Goal: Information Seeking & Learning: Learn about a topic

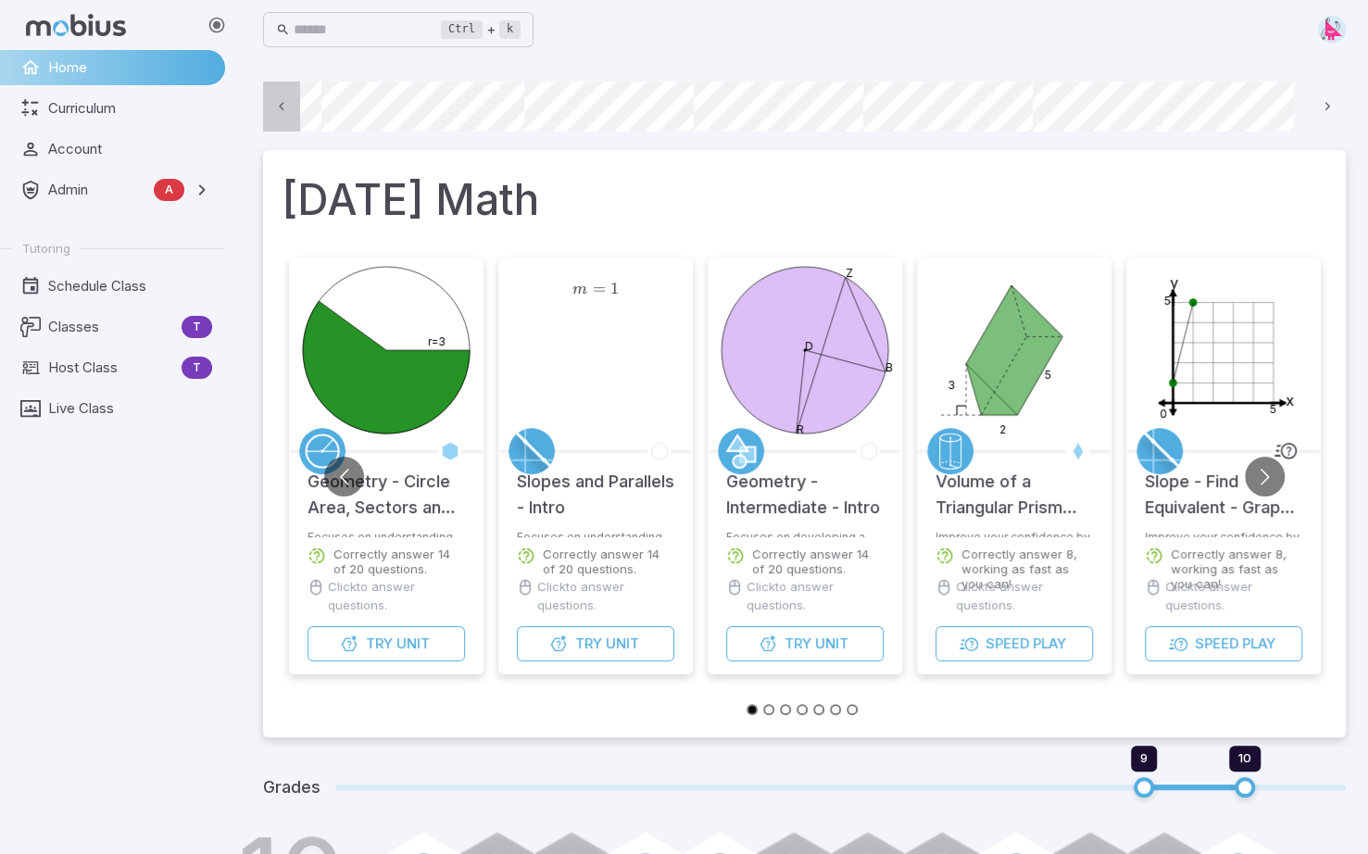
click at [283, 105] on icon at bounding box center [282, 107] width 18 height 18
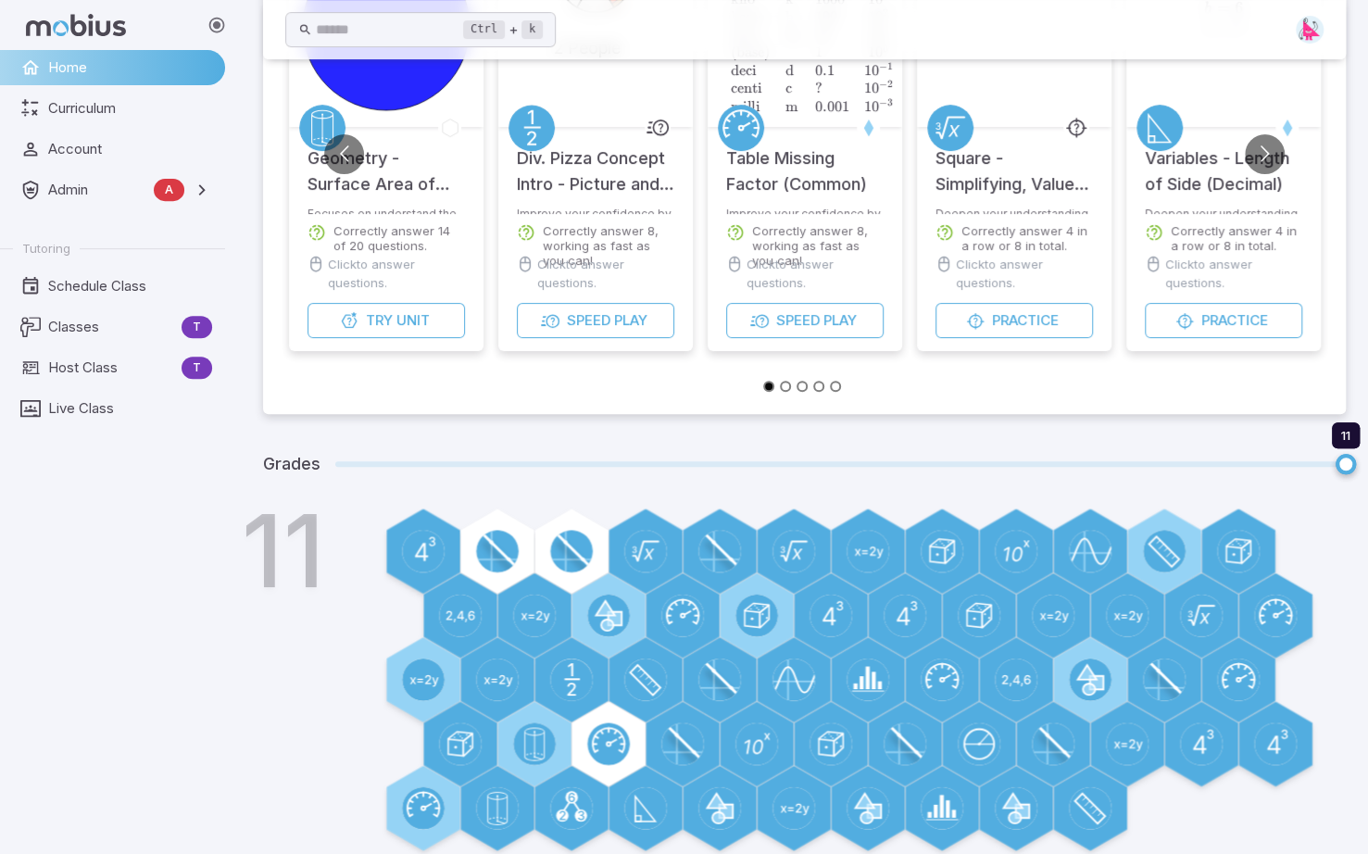
scroll to position [346, 0]
